Goal: Task Accomplishment & Management: Complete application form

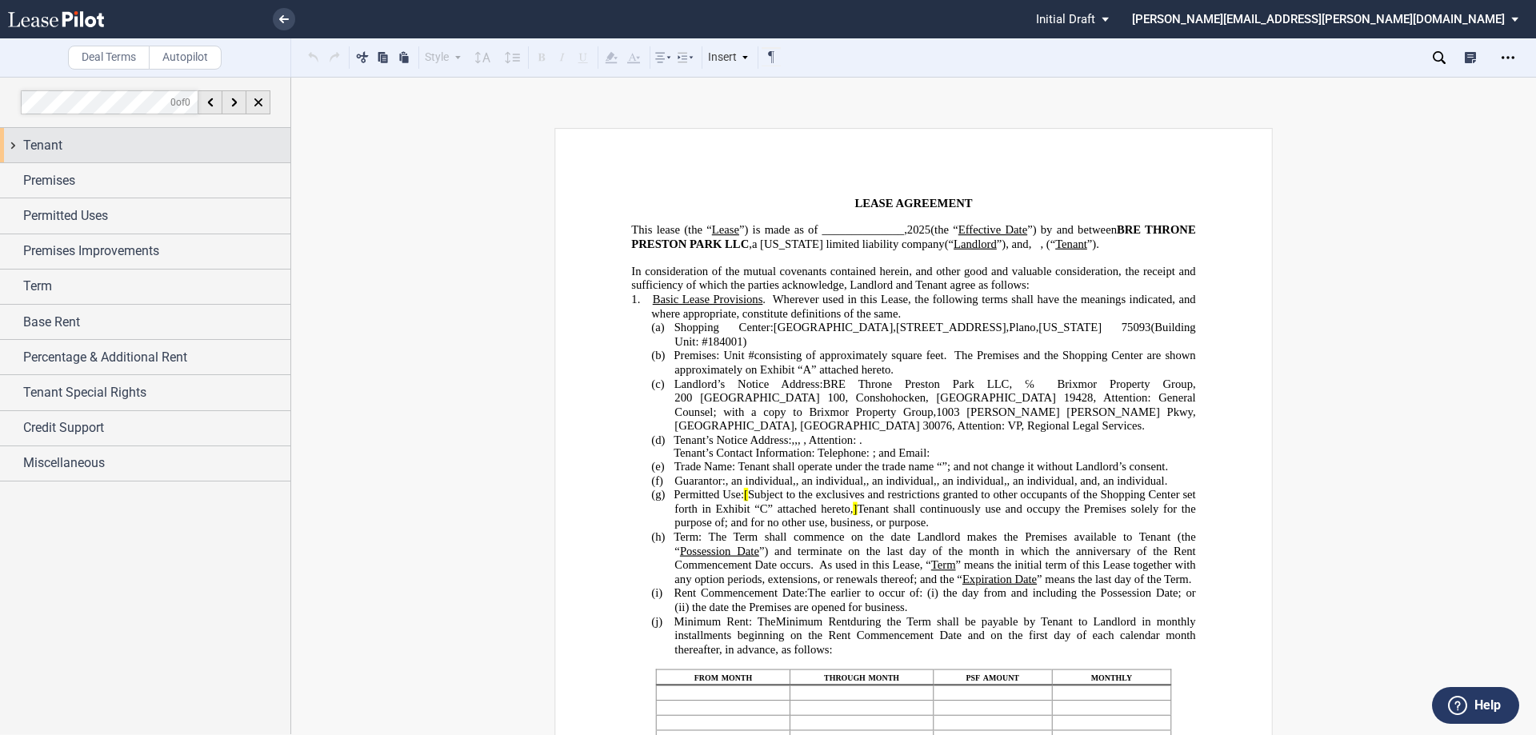
click at [7, 140] on div "Tenant" at bounding box center [145, 145] width 290 height 34
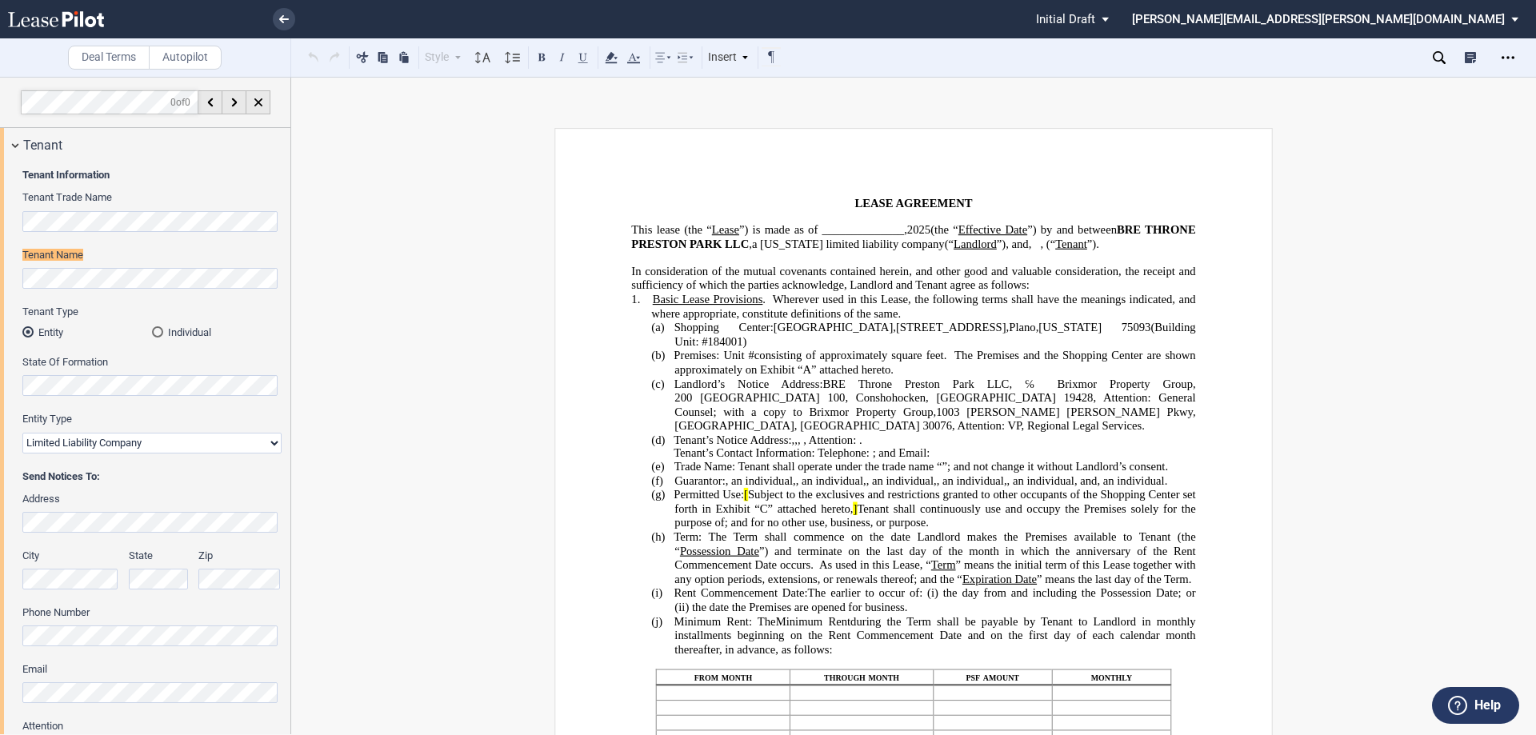
click at [788, 319] on span "Wherever used in this Lease, the following terms shall have the meanings indica…" at bounding box center [924, 305] width 547 height 27
click at [158, 442] on select "Corporation Limited Liability Company General Partnership Limited Partnership O…" at bounding box center [151, 443] width 259 height 21
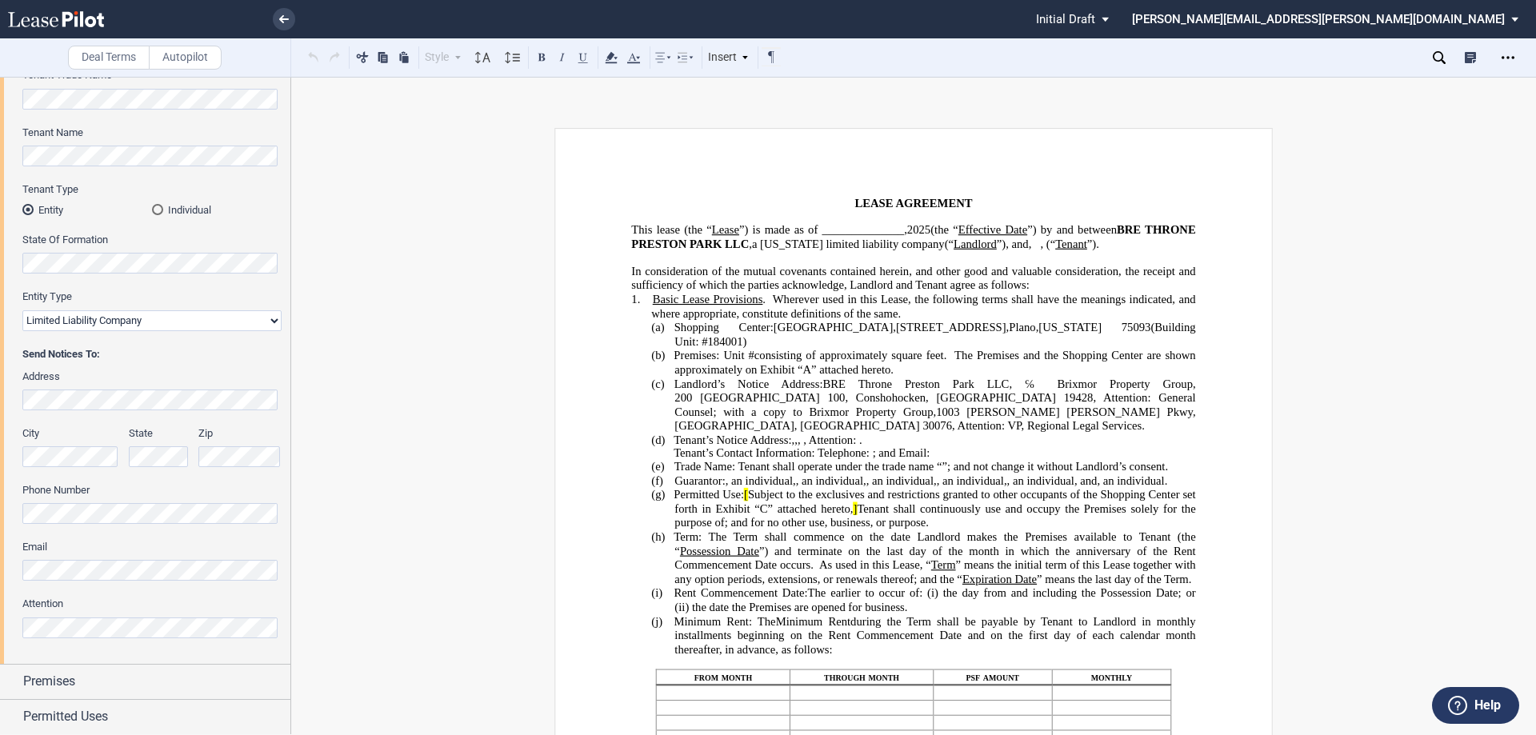
scroll to position [370, 0]
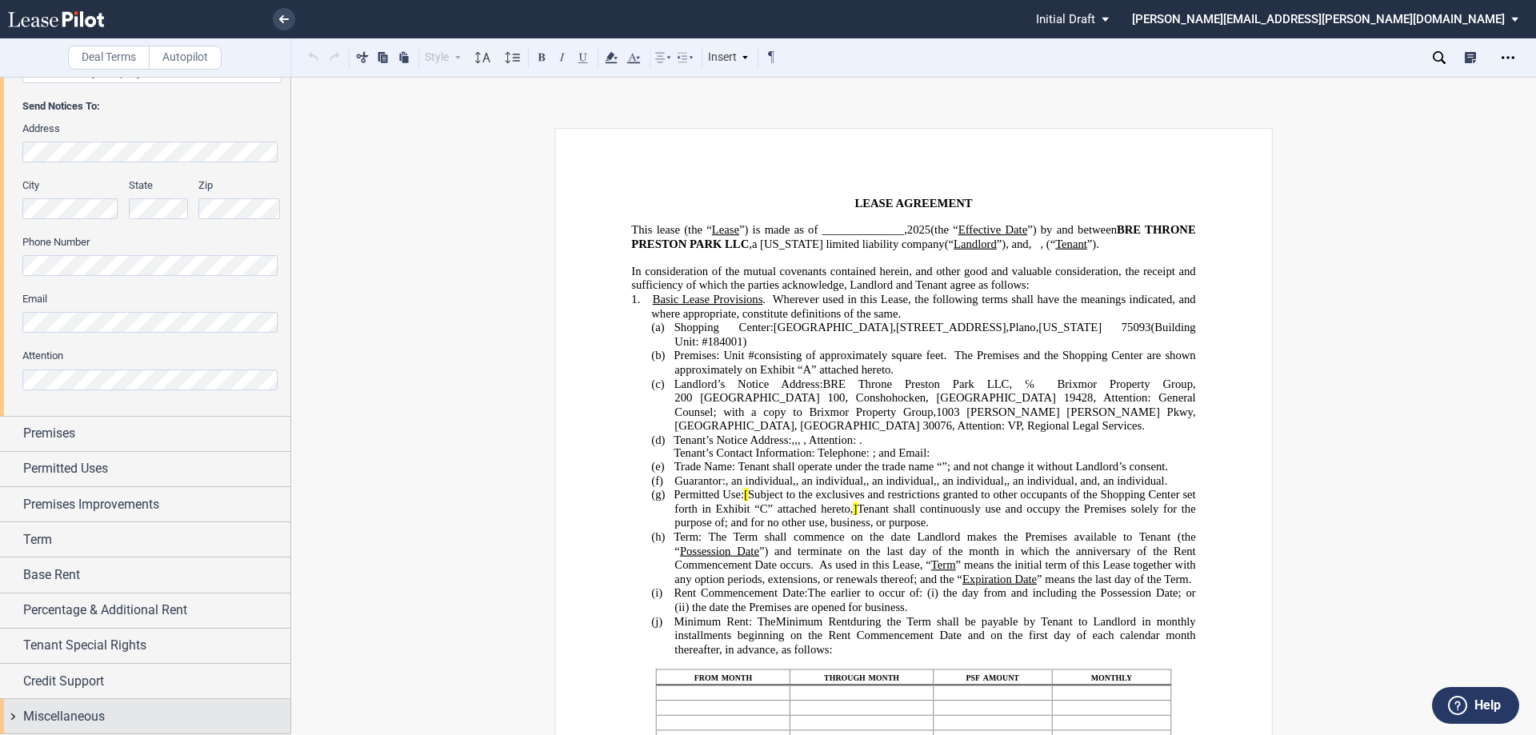
click at [11, 714] on div "Miscellaneous" at bounding box center [145, 716] width 290 height 34
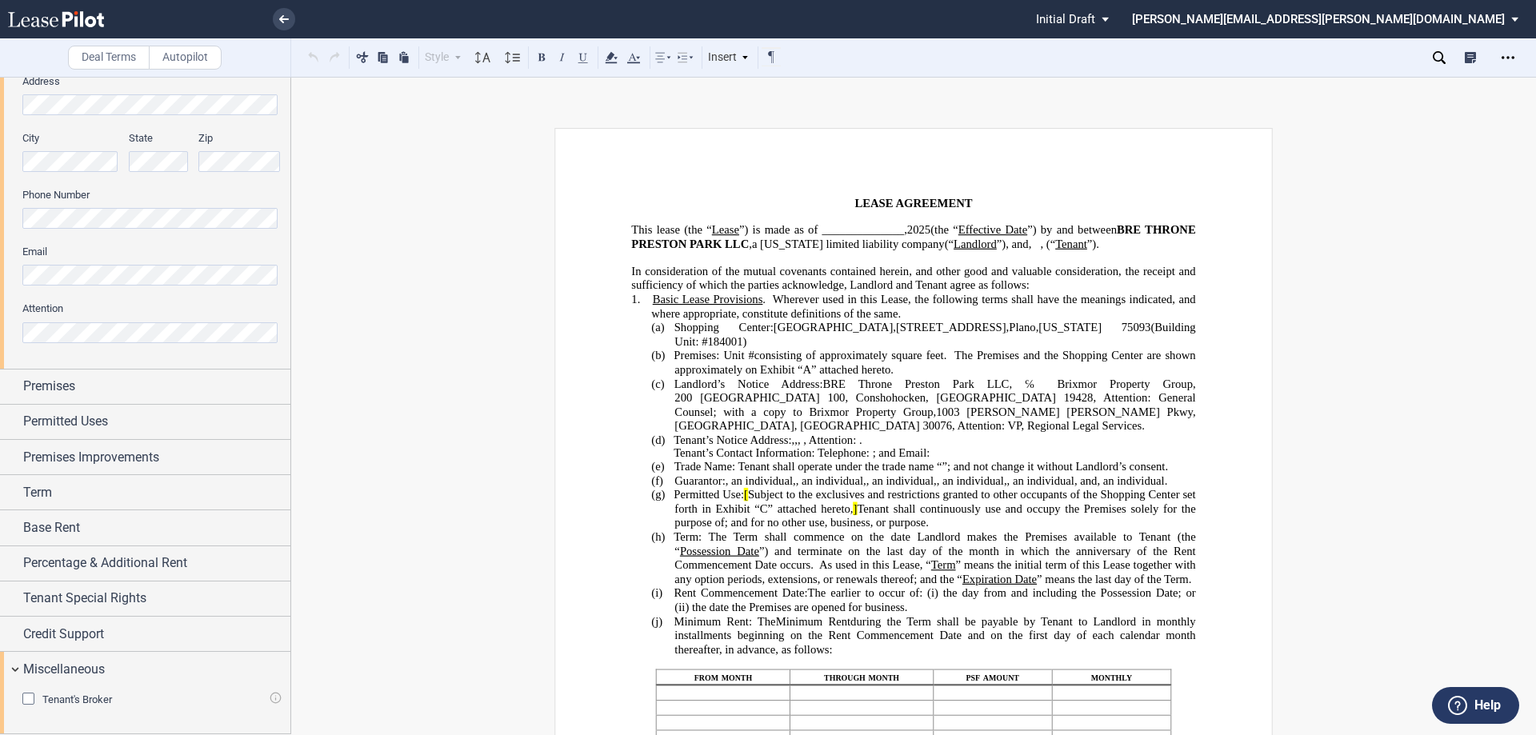
click at [26, 697] on div "Tenant's Broker" at bounding box center [30, 701] width 16 height 16
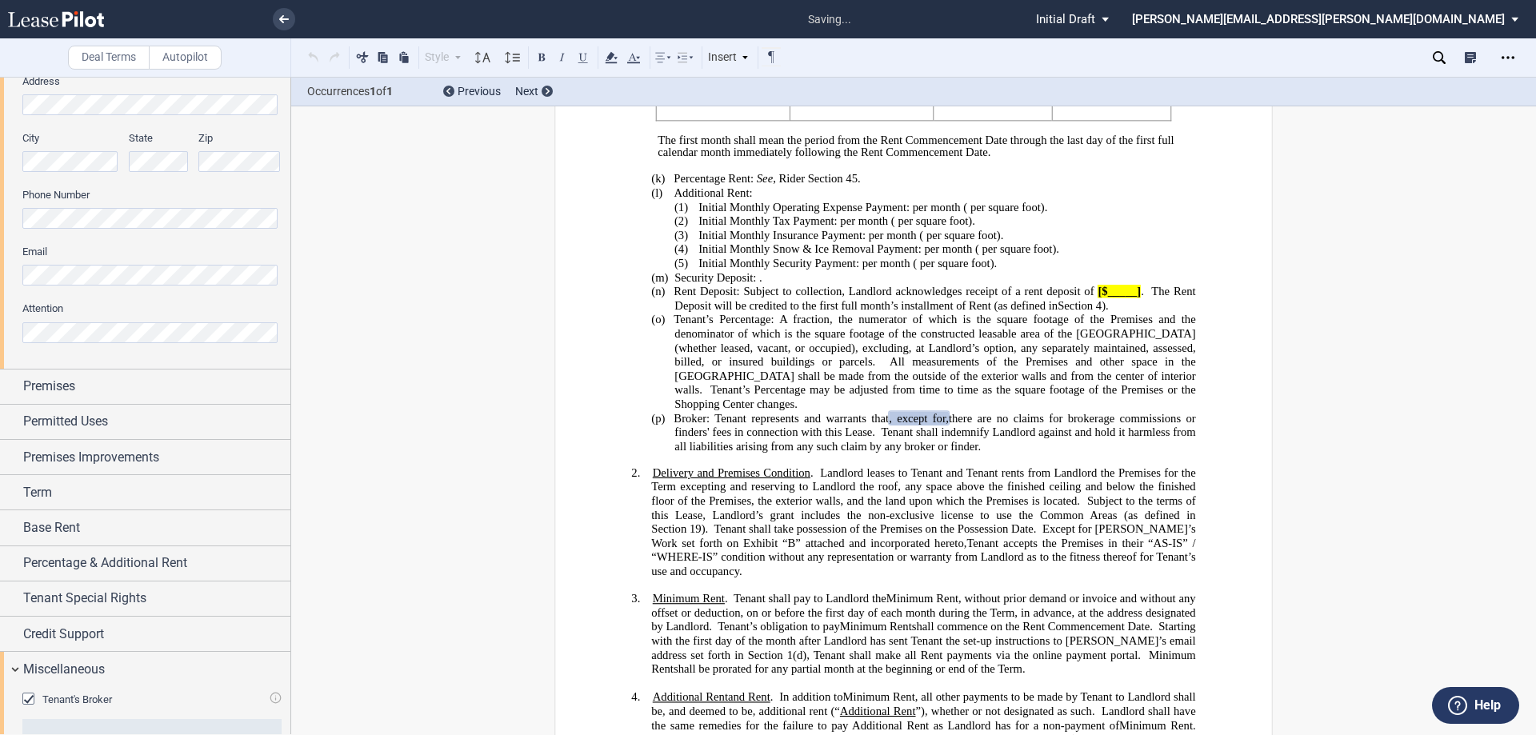
scroll to position [904, 0]
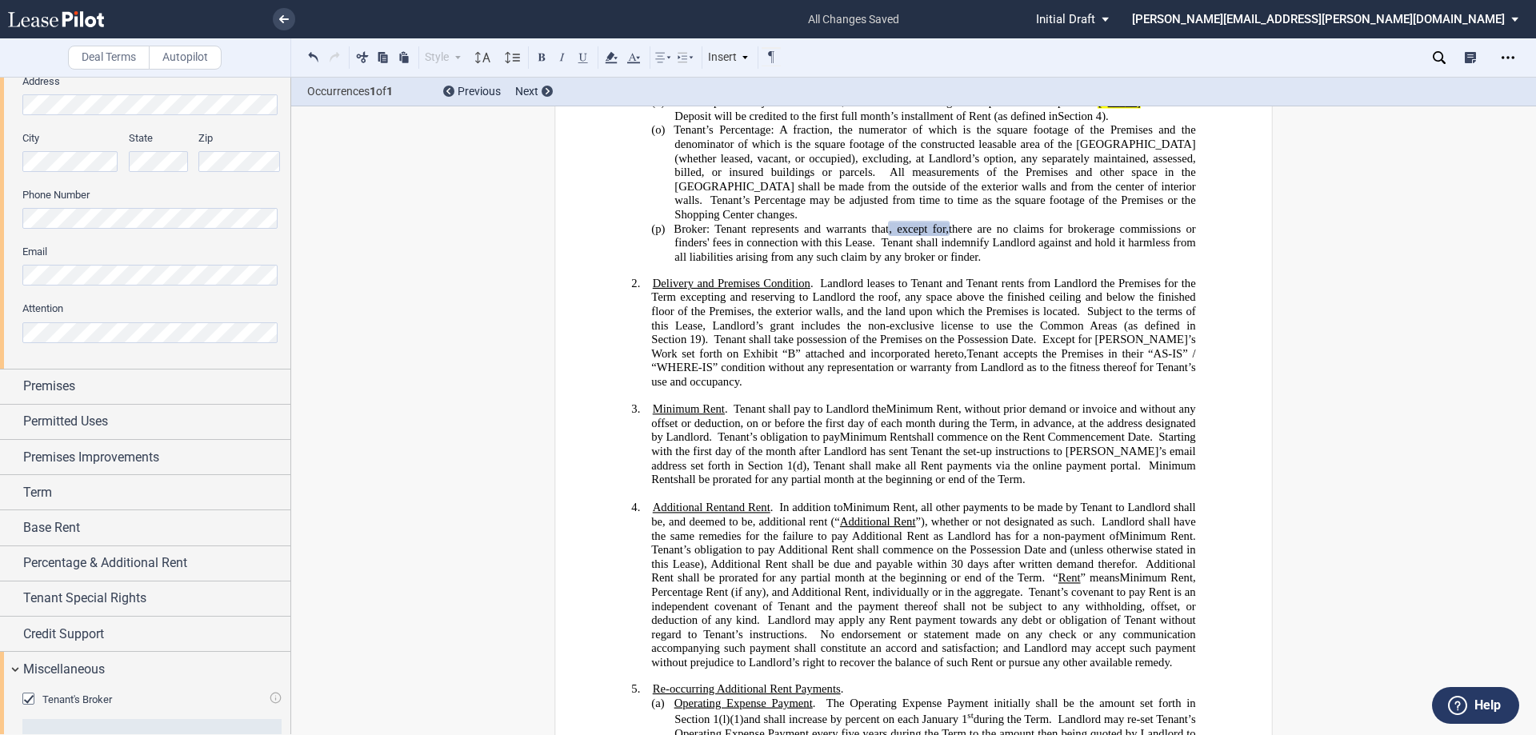
click at [949, 235] on span ", except for ﻿ ﻿ ," at bounding box center [919, 229] width 60 height 14
click at [942, 235] on span ", except for" at bounding box center [917, 229] width 57 height 14
click at [946, 235] on span ", except for" at bounding box center [917, 229] width 57 height 14
click at [970, 235] on span "﻿O ﻿nly 1 ﻿" at bounding box center [952, 229] width 36 height 14
click at [1123, 249] on span "there are no claims for brokerage commissions or finders' fees in connection wi…" at bounding box center [936, 235] width 524 height 27
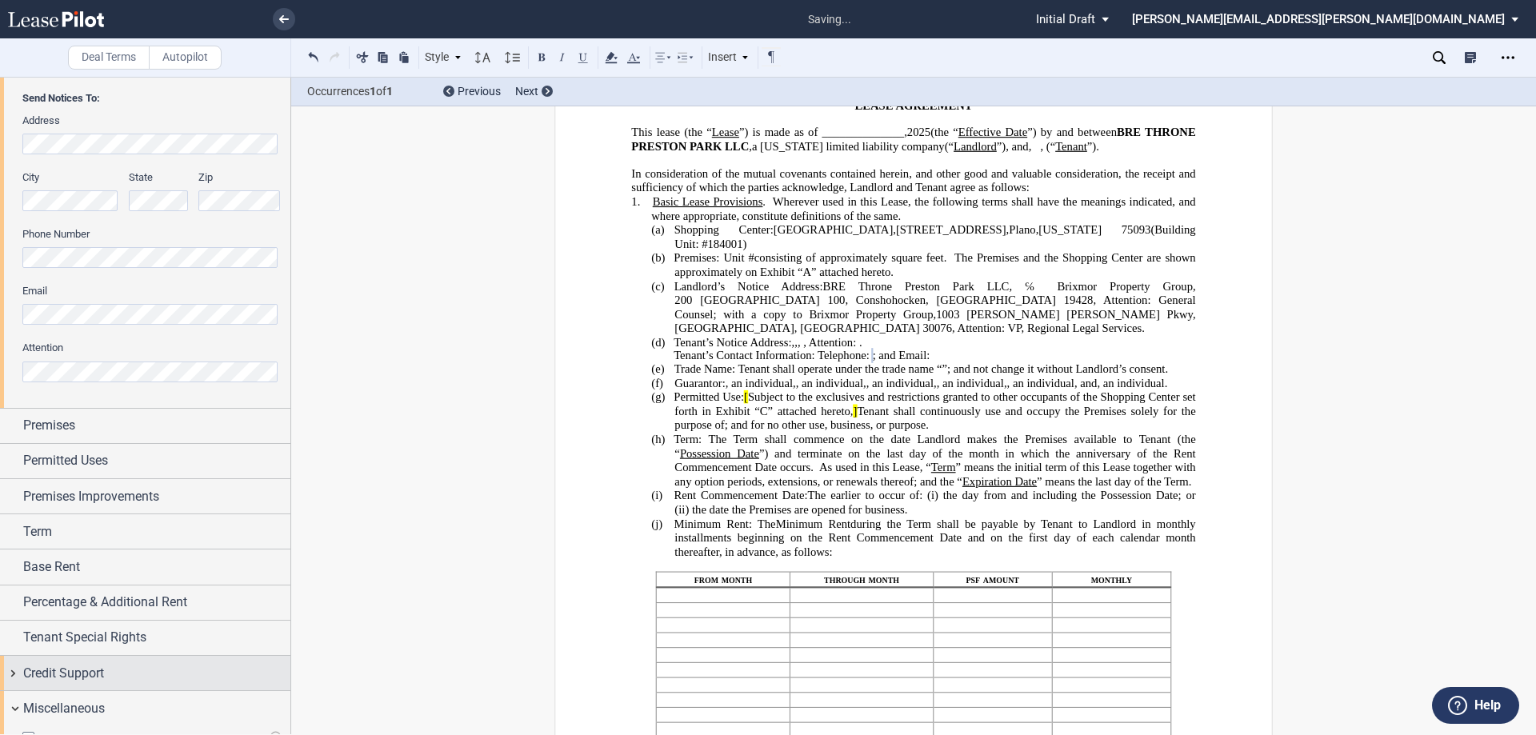
scroll to position [480, 0]
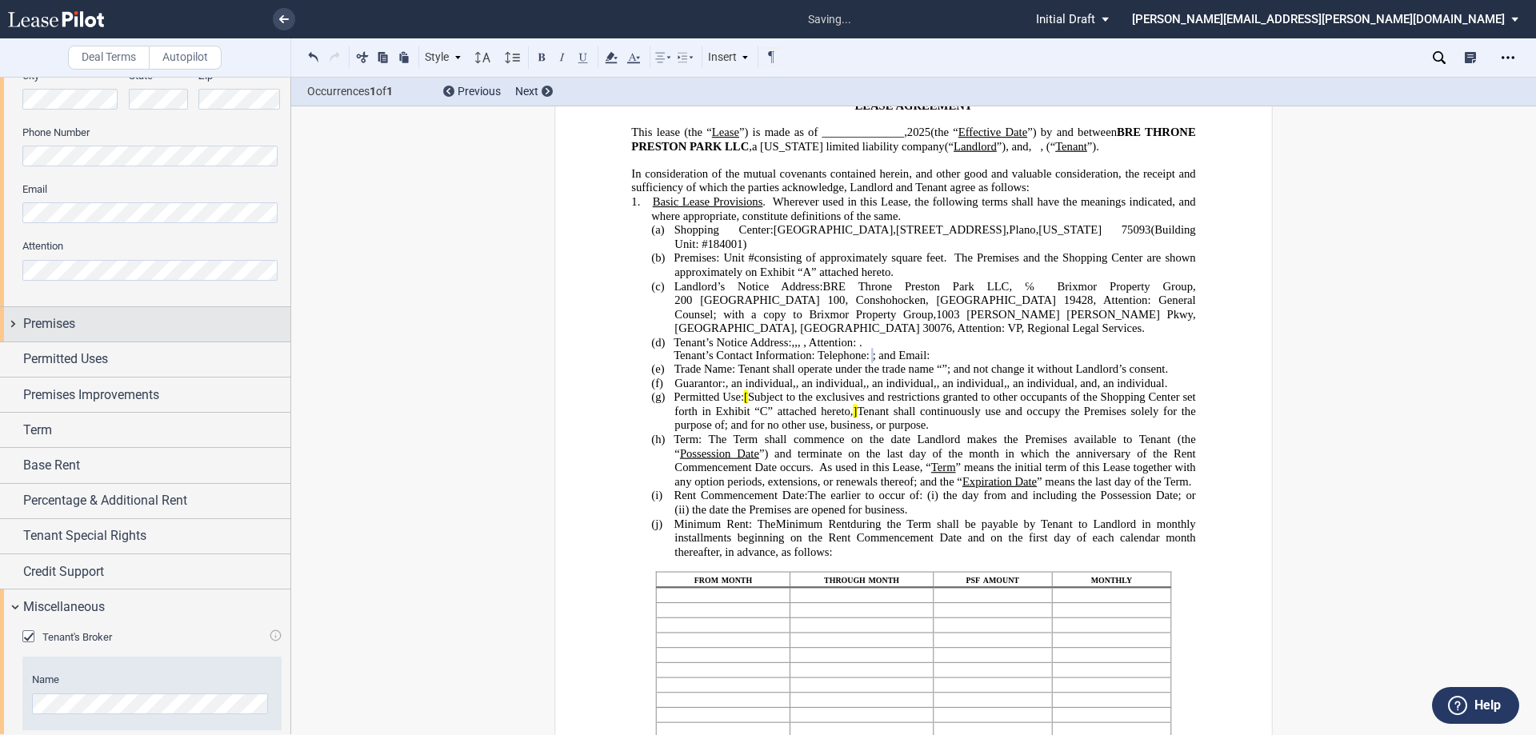
click at [12, 321] on div "Premises" at bounding box center [145, 324] width 290 height 34
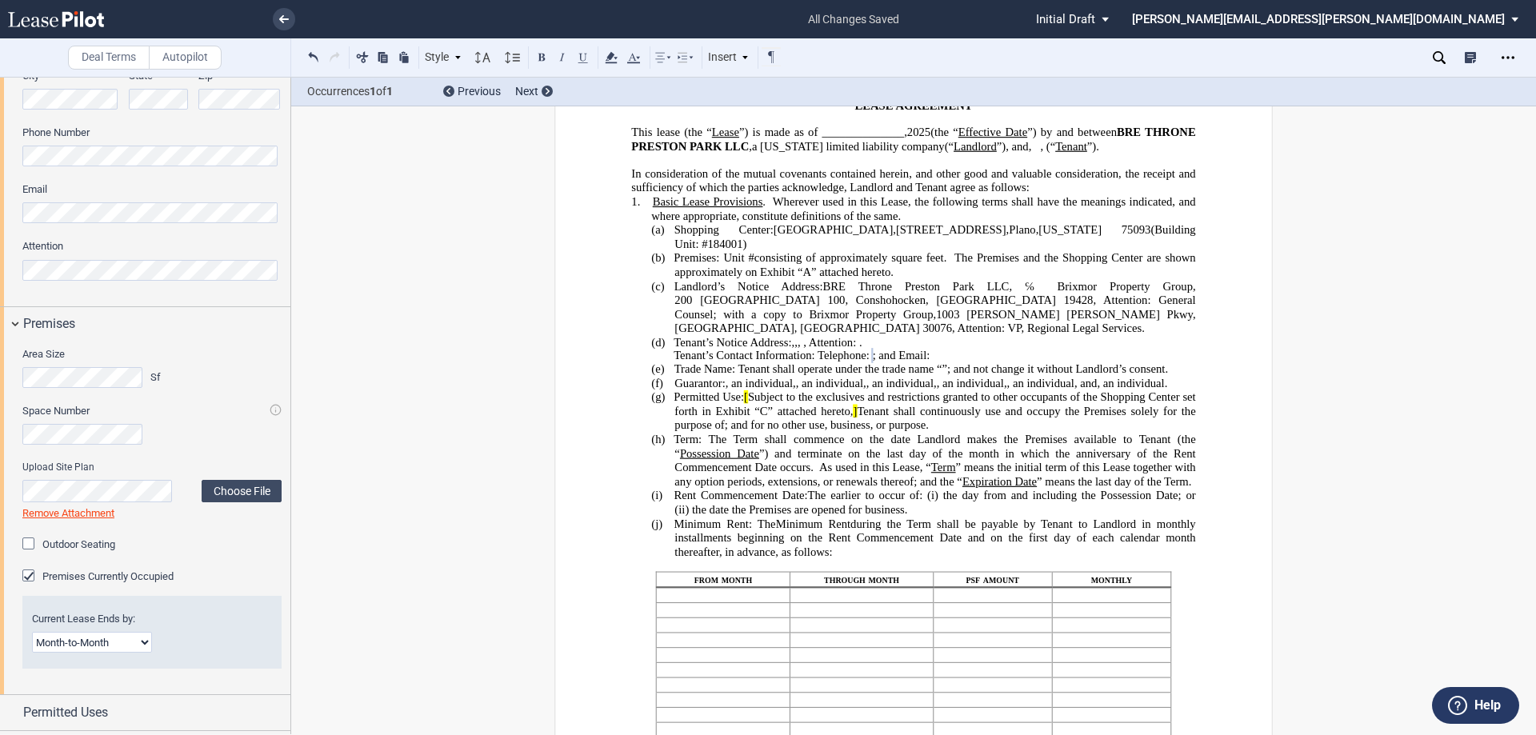
scroll to position [640, 0]
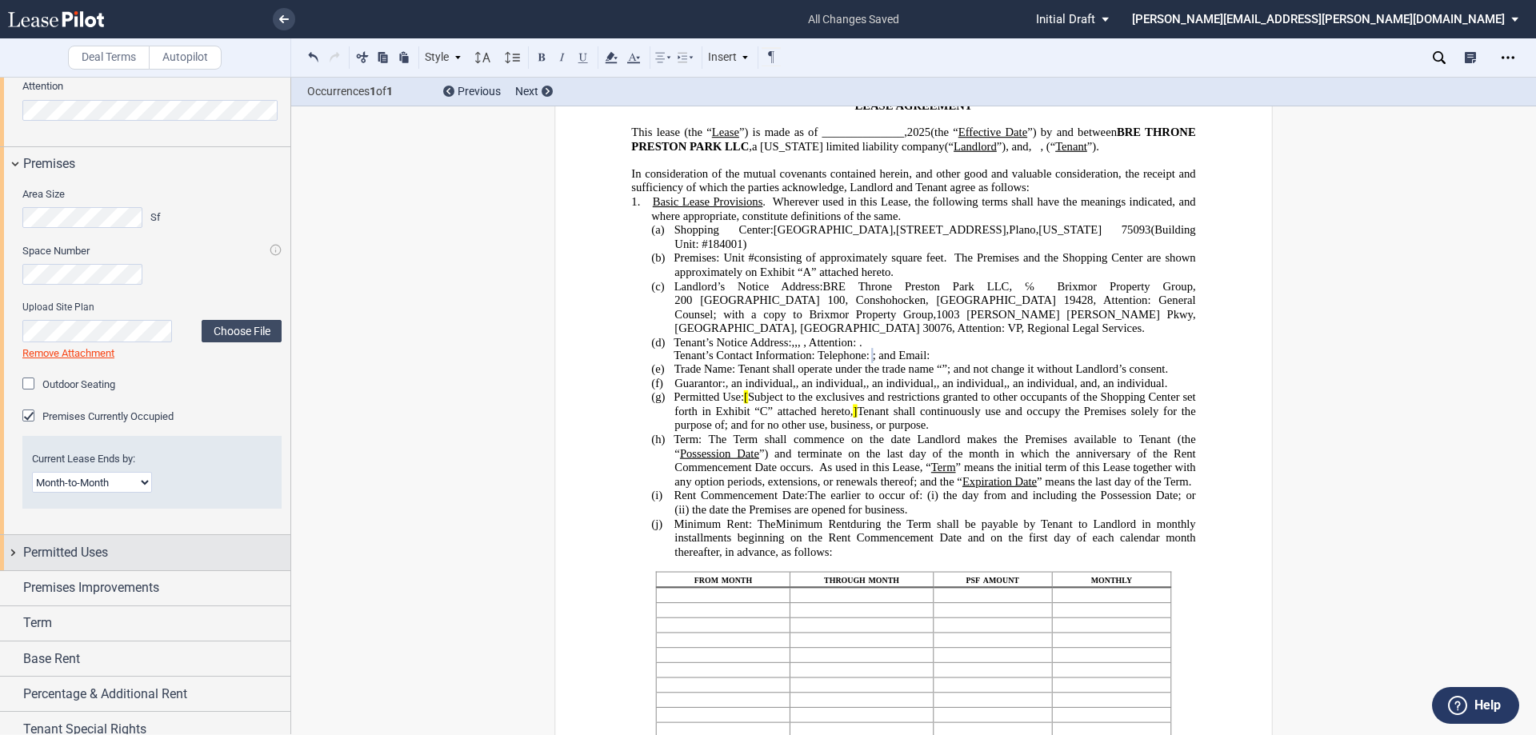
click at [8, 548] on div "Permitted Uses" at bounding box center [145, 552] width 290 height 34
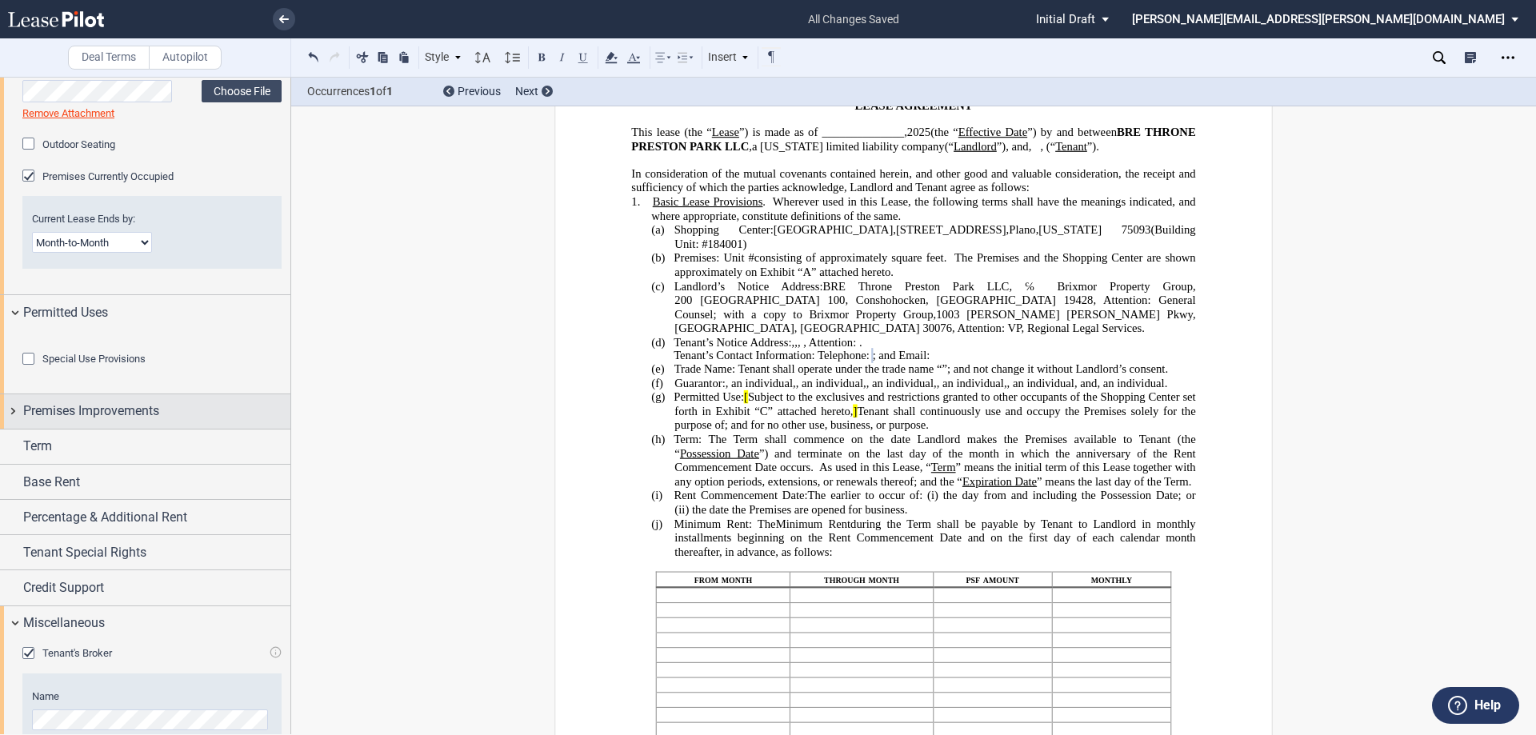
click at [8, 429] on div "Premises Improvements" at bounding box center [145, 411] width 290 height 34
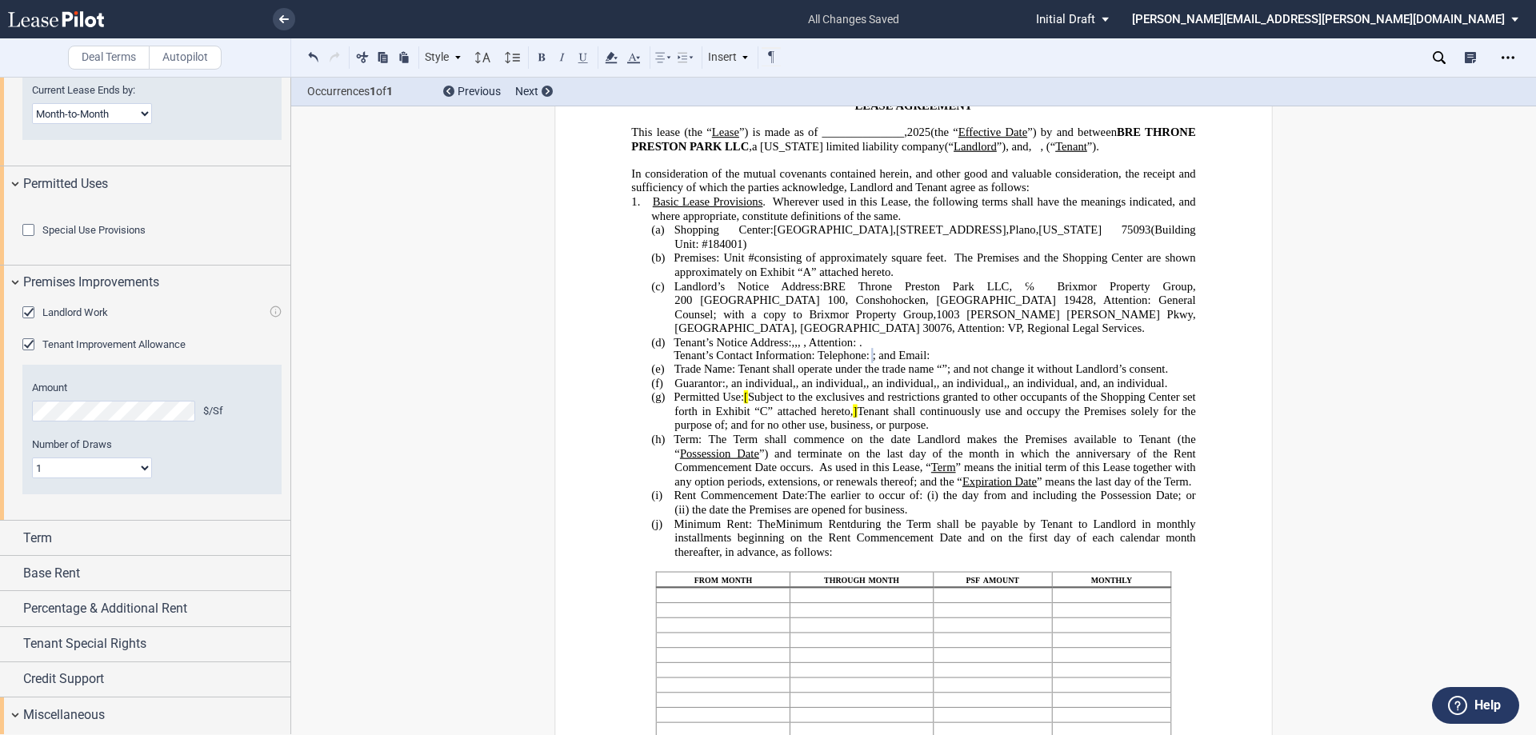
scroll to position [1040, 0]
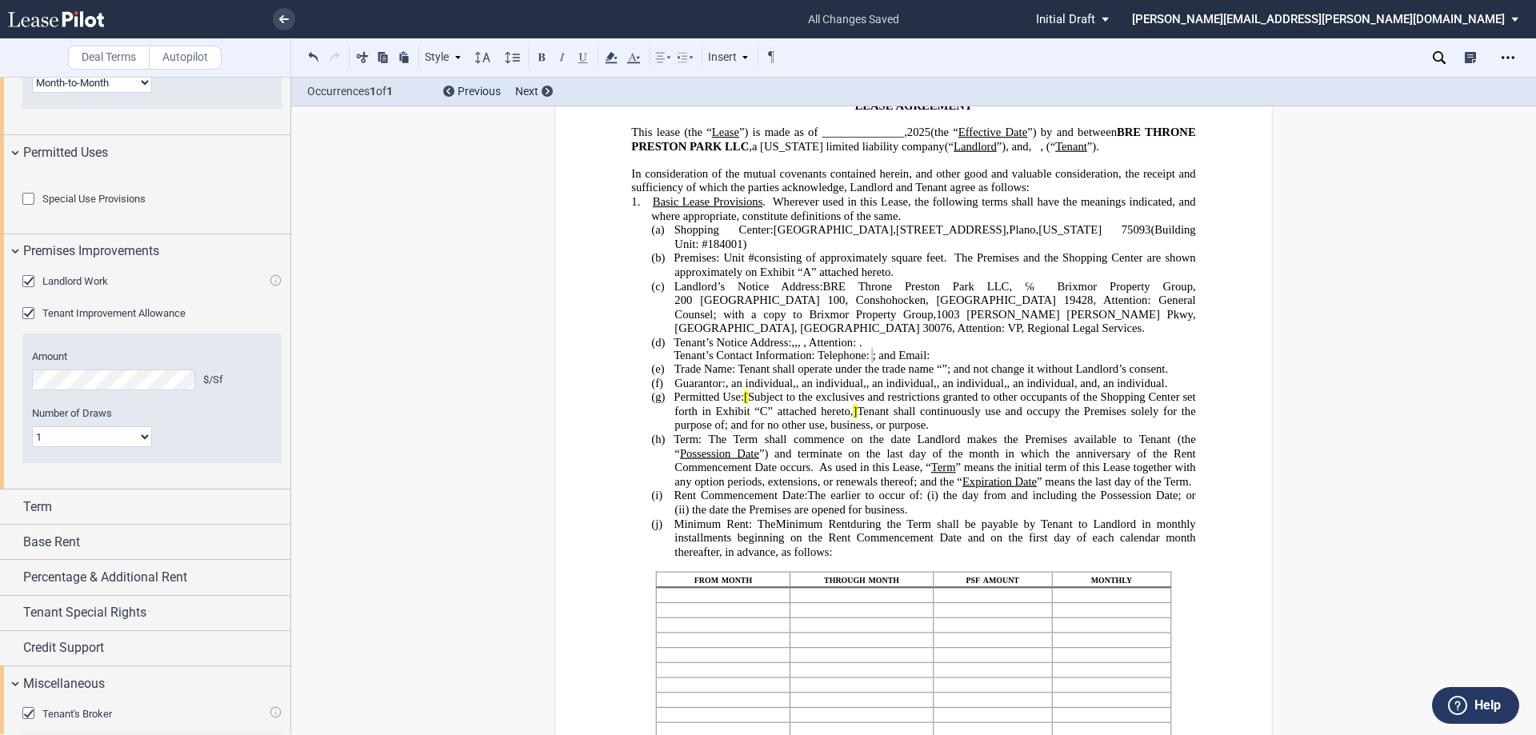
drag, startPoint x: 31, startPoint y: 365, endPoint x: 105, endPoint y: 376, distance: 74.4
click at [31, 291] on div "Landlord Work" at bounding box center [30, 283] width 16 height 16
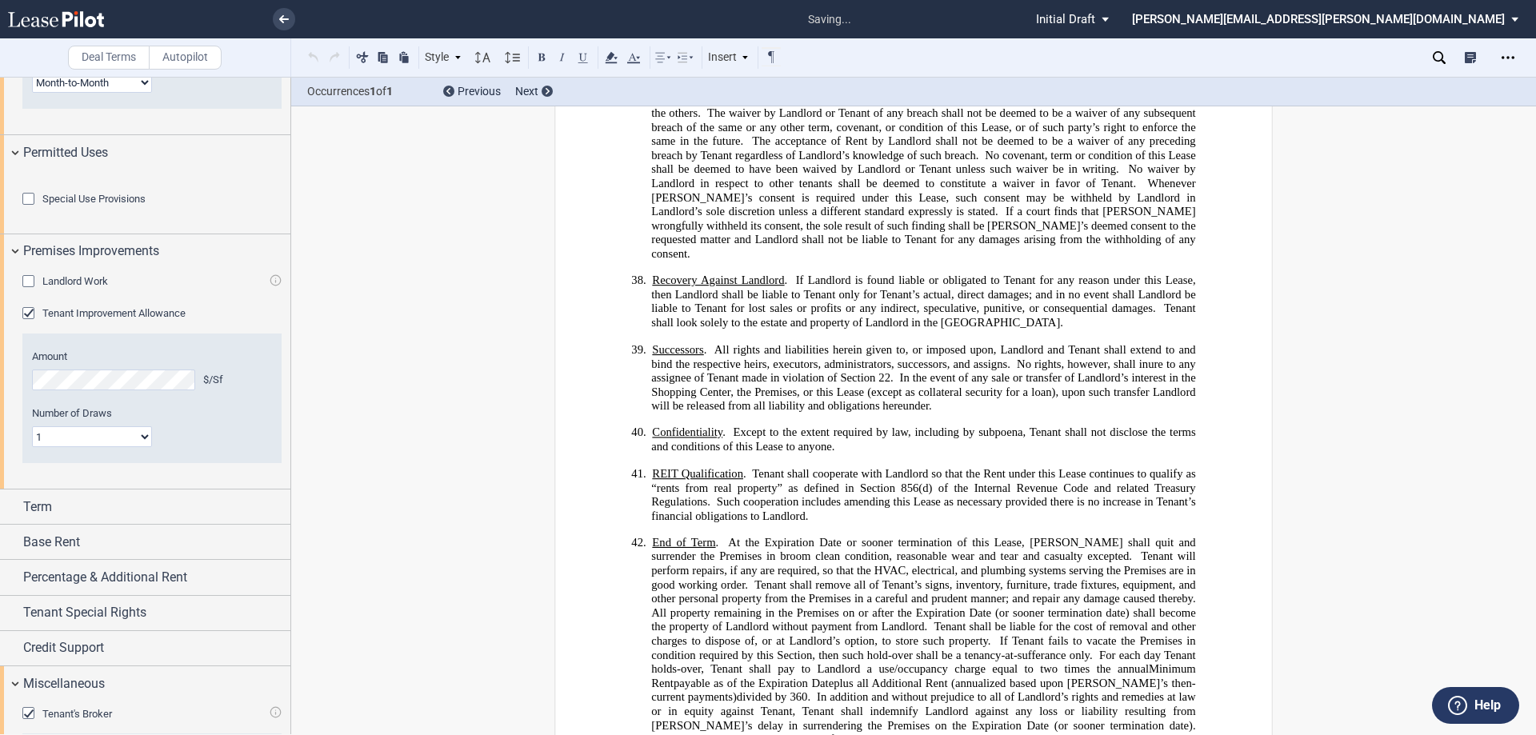
scroll to position [10075, 0]
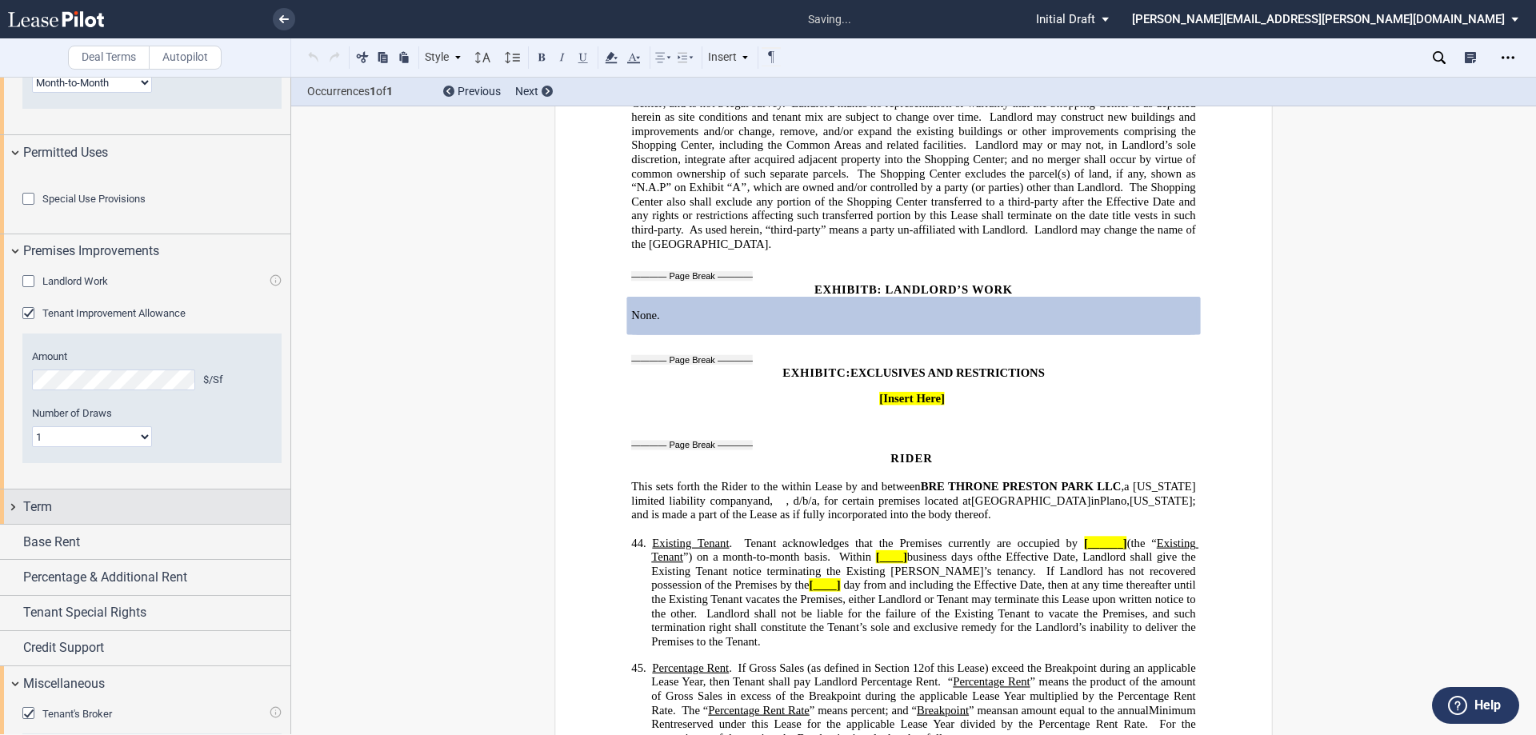
click at [17, 524] on div "Term" at bounding box center [145, 507] width 290 height 34
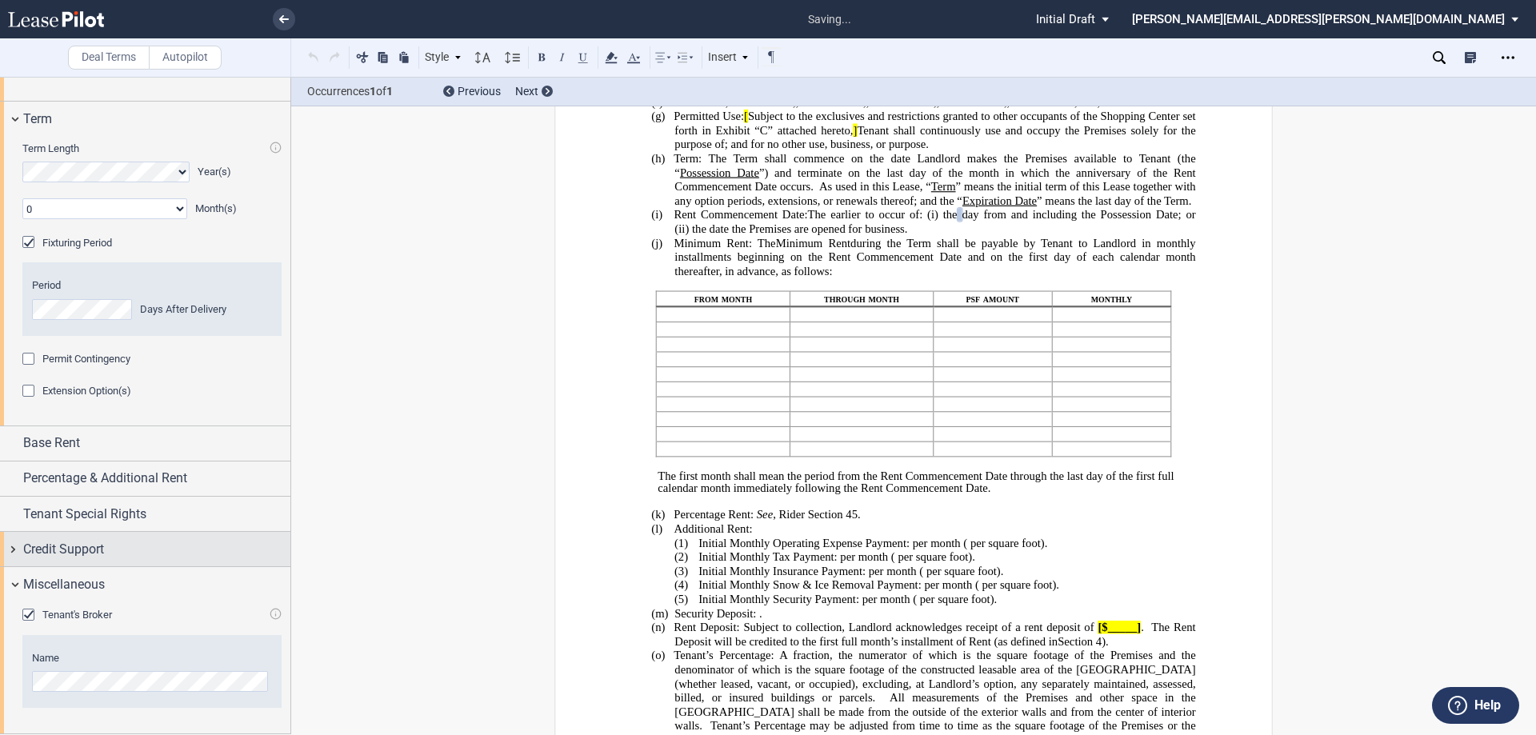
scroll to position [1440, 0]
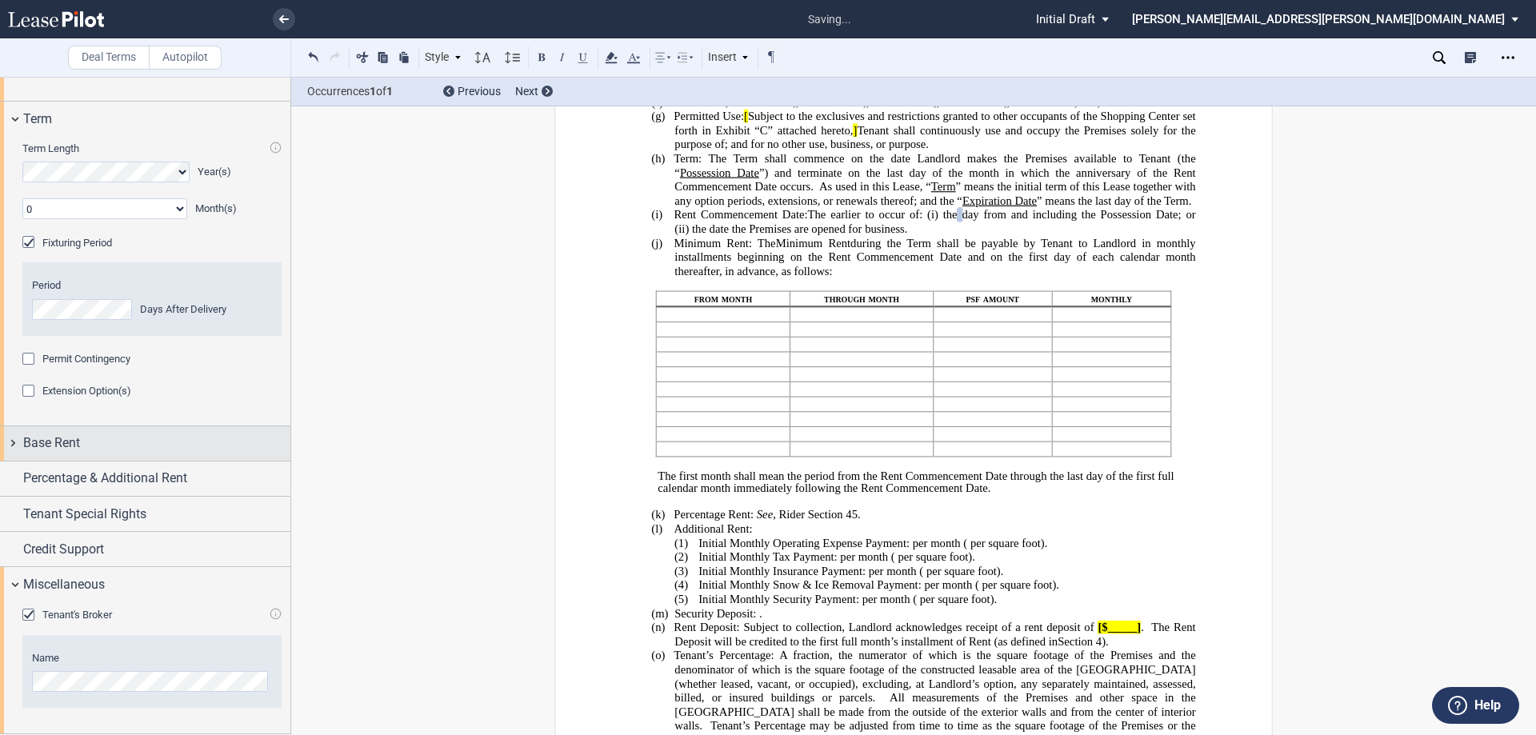
click at [9, 461] on div "Base Rent" at bounding box center [145, 443] width 290 height 34
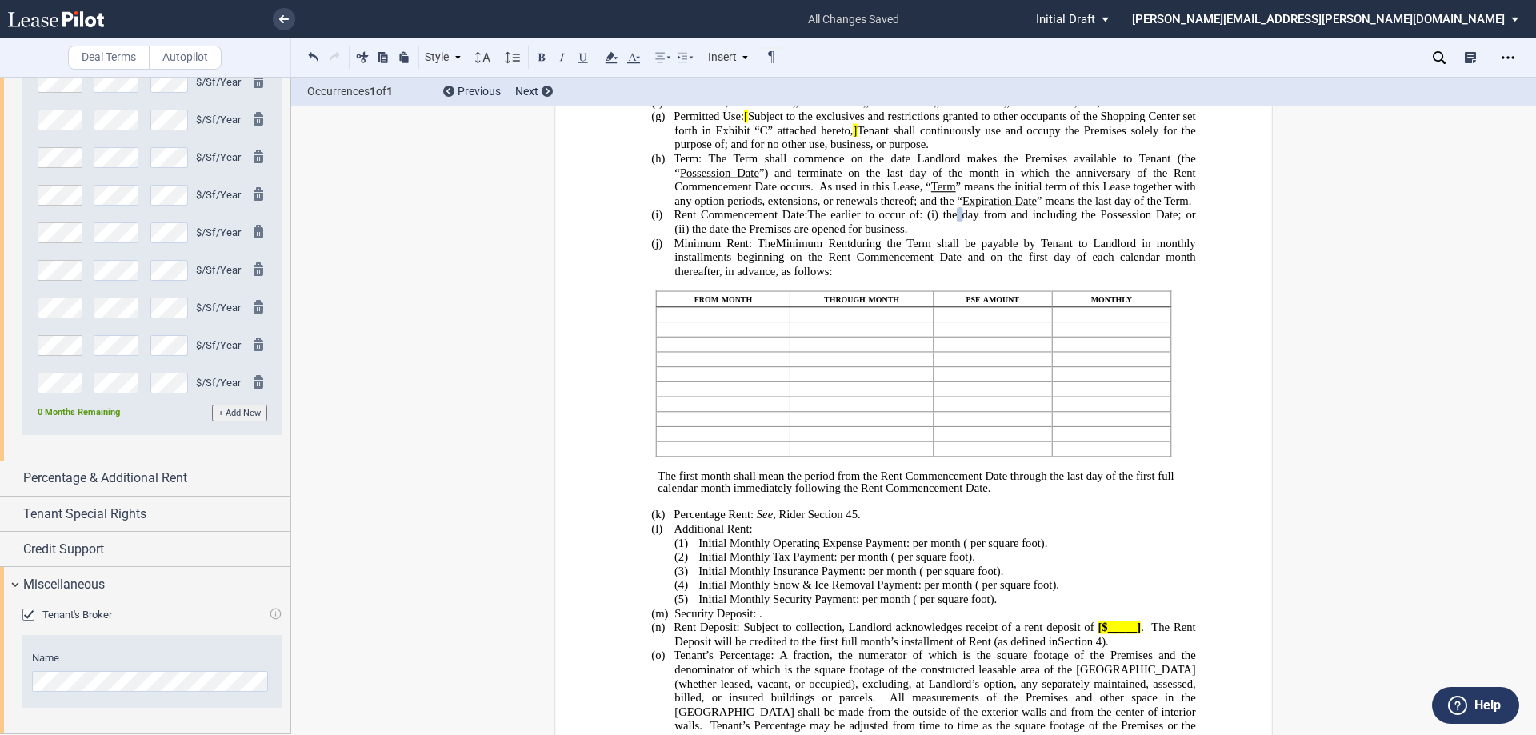
scroll to position [2042, 0]
click at [14, 482] on div "Percentage & Additional Rent" at bounding box center [145, 479] width 290 height 34
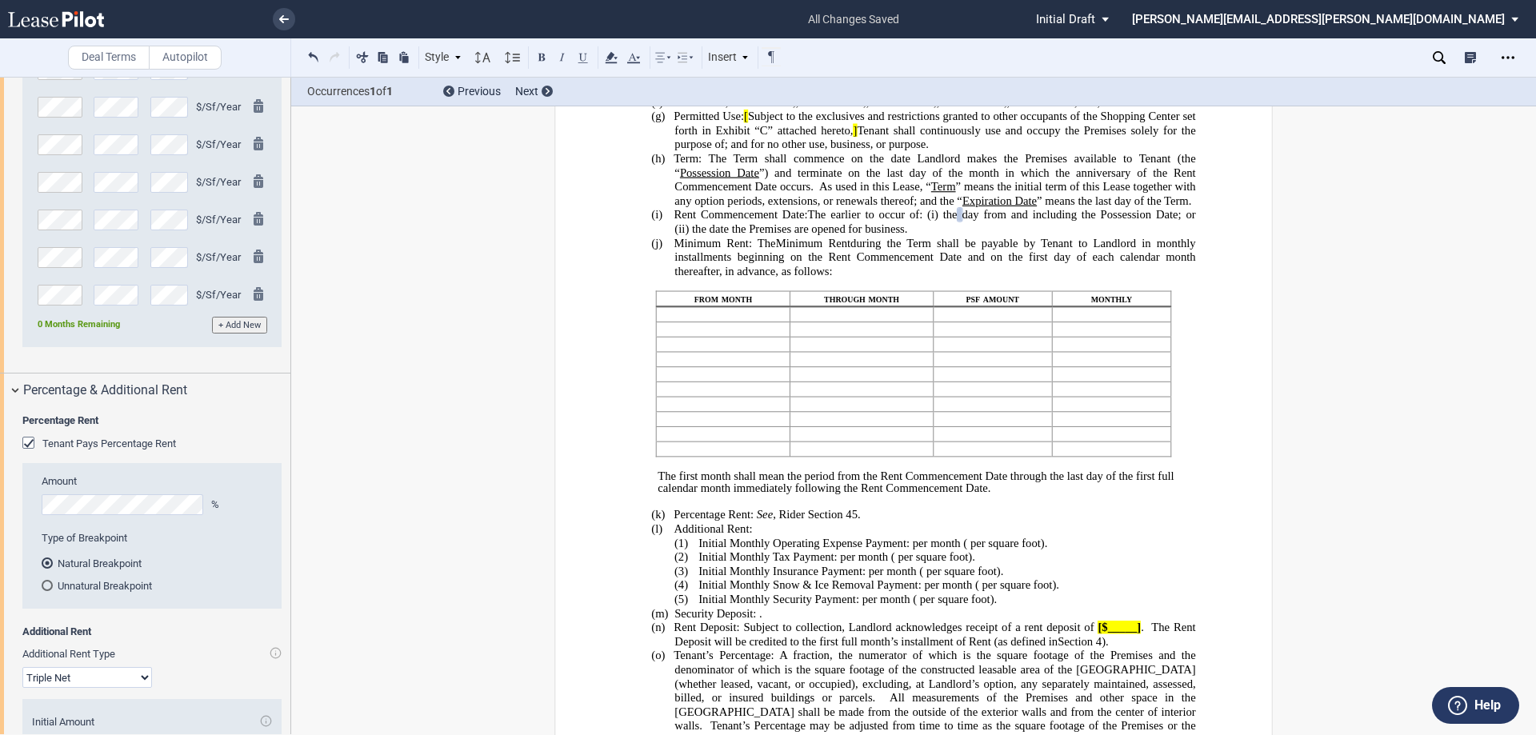
drag, startPoint x: 25, startPoint y: 528, endPoint x: 120, endPoint y: 526, distance: 95.2
click at [25, 453] on div "Tenant Pays Percentage Rent" at bounding box center [30, 445] width 16 height 16
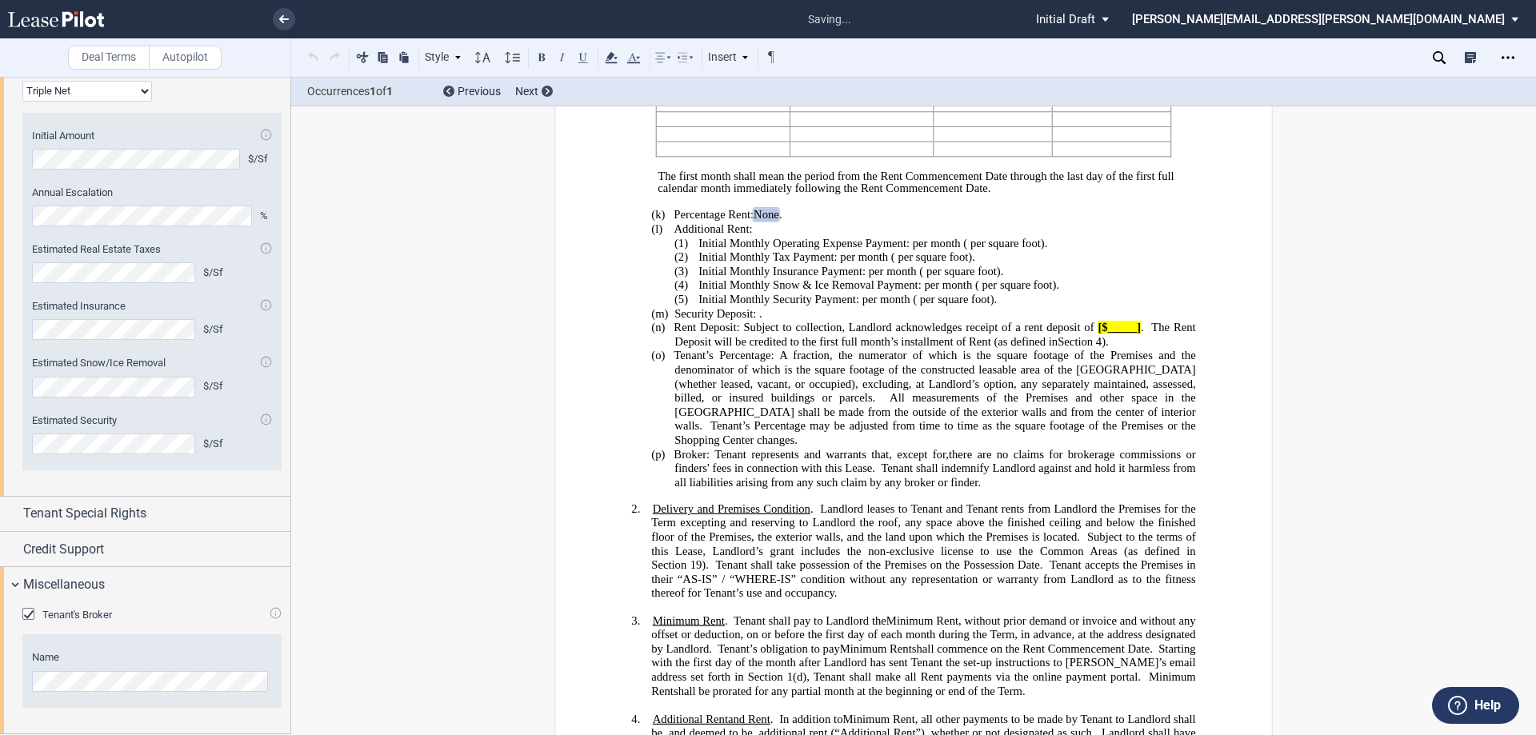
scroll to position [2561, 0]
click at [11, 515] on div "Tenant Special Rights" at bounding box center [145, 514] width 290 height 34
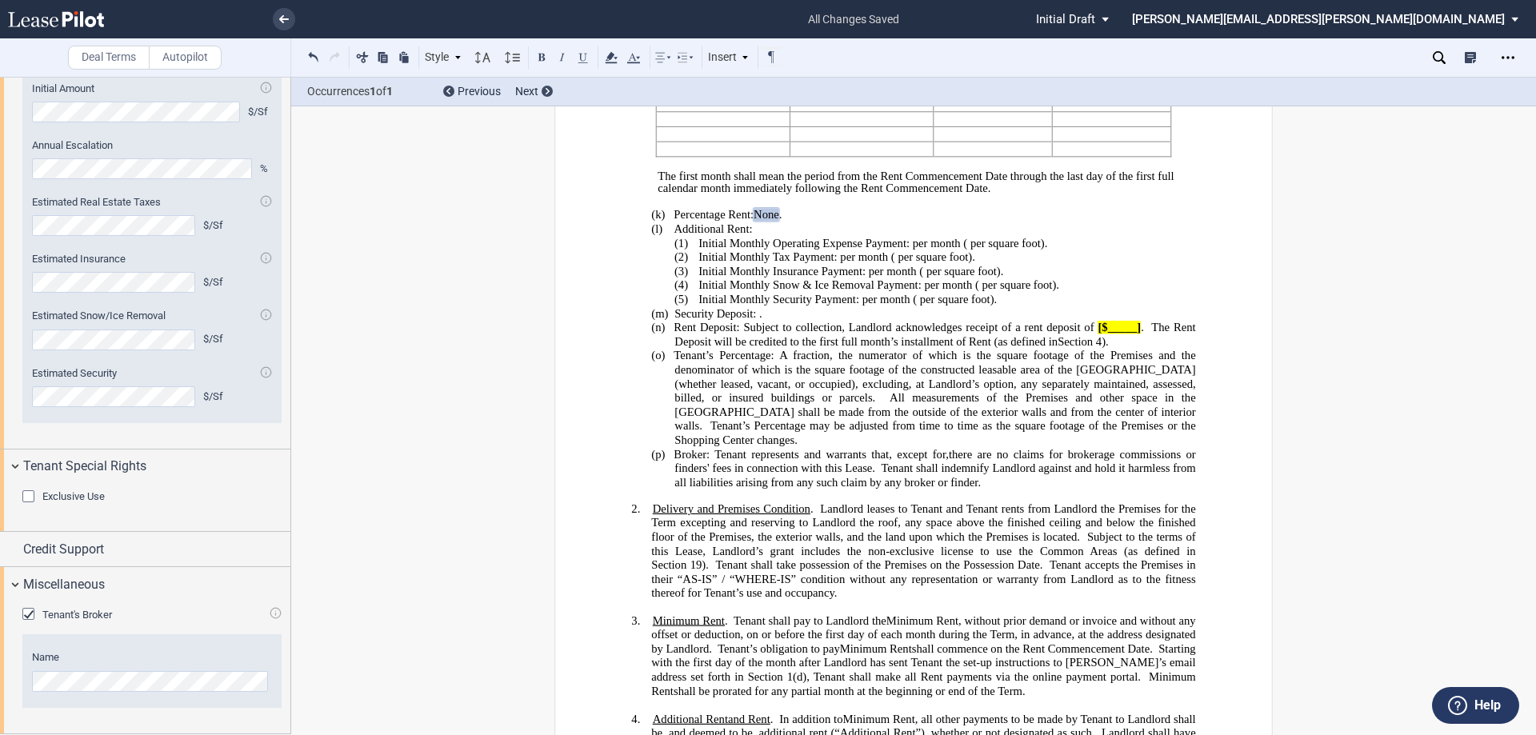
scroll to position [2608, 0]
click at [1507, 55] on icon "Open Lease options menu" at bounding box center [1508, 57] width 13 height 13
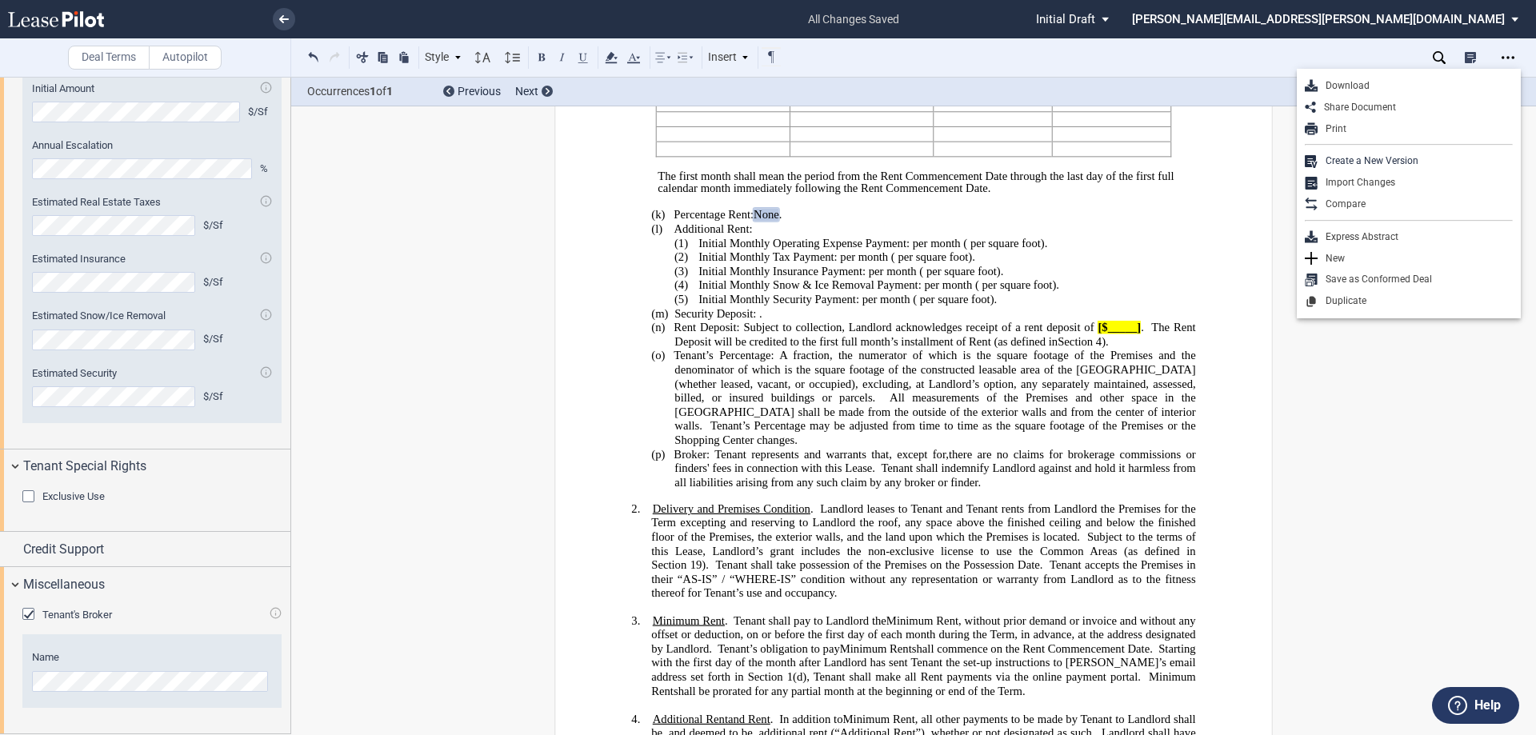
drag, startPoint x: 1348, startPoint y: 82, endPoint x: 1408, endPoint y: 178, distance: 113.2
click at [1348, 82] on div "Download" at bounding box center [1415, 86] width 195 height 14
